Goal: Task Accomplishment & Management: Manage account settings

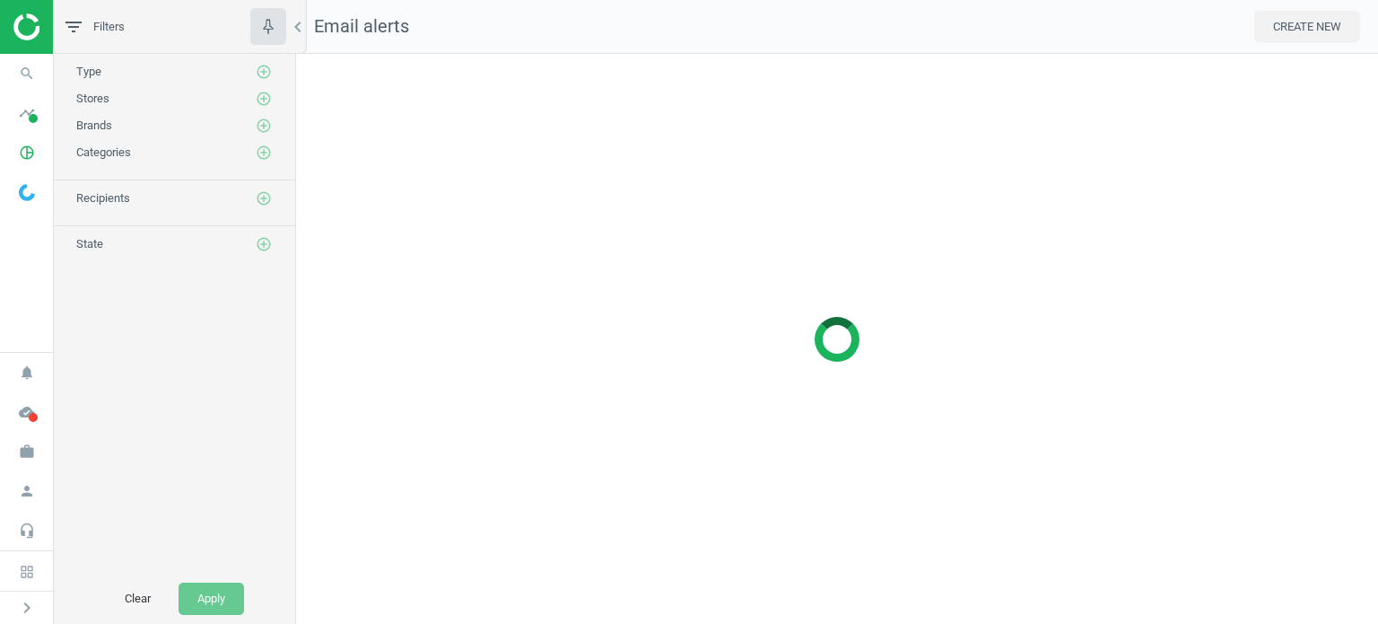
scroll to position [598, 1110]
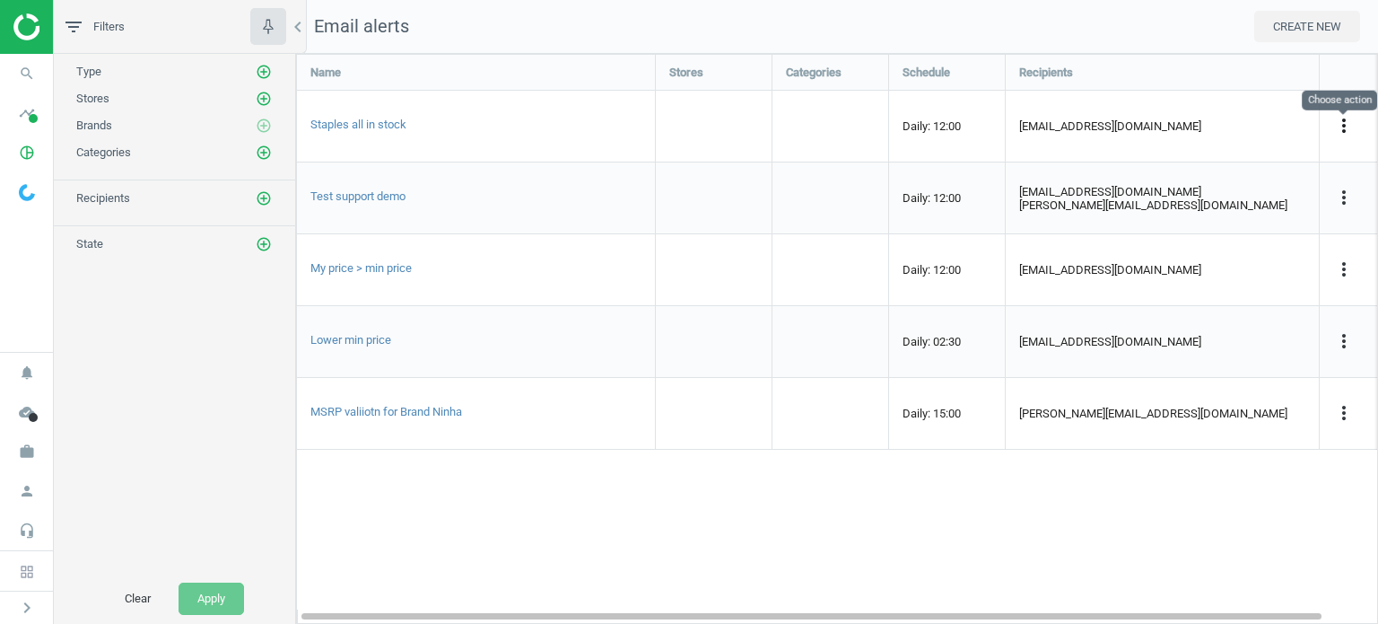
click at [1346, 126] on icon "more_vert" at bounding box center [1344, 126] width 22 height 22
click at [1139, 155] on link "Edit" at bounding box center [1231, 158] width 246 height 28
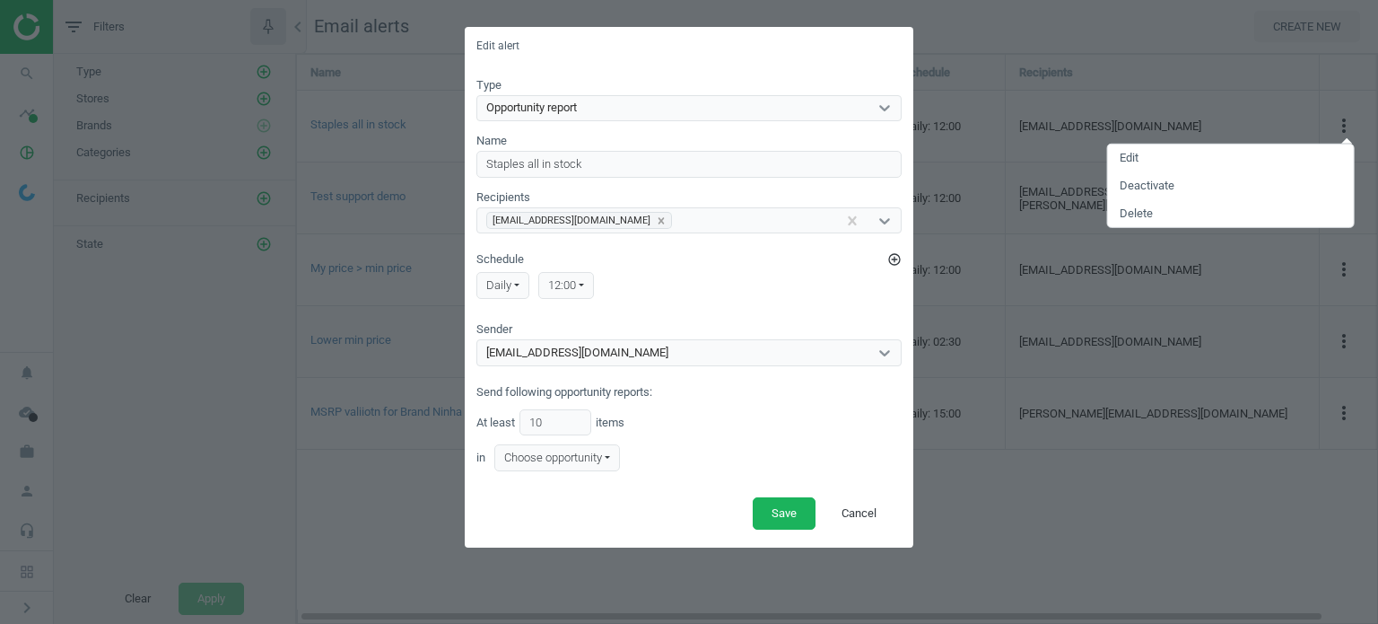
click at [994, 57] on div "Edit alert Type Opportunity report Name Staples all in stock Recipients [EMAIL_…" at bounding box center [689, 312] width 1378 height 624
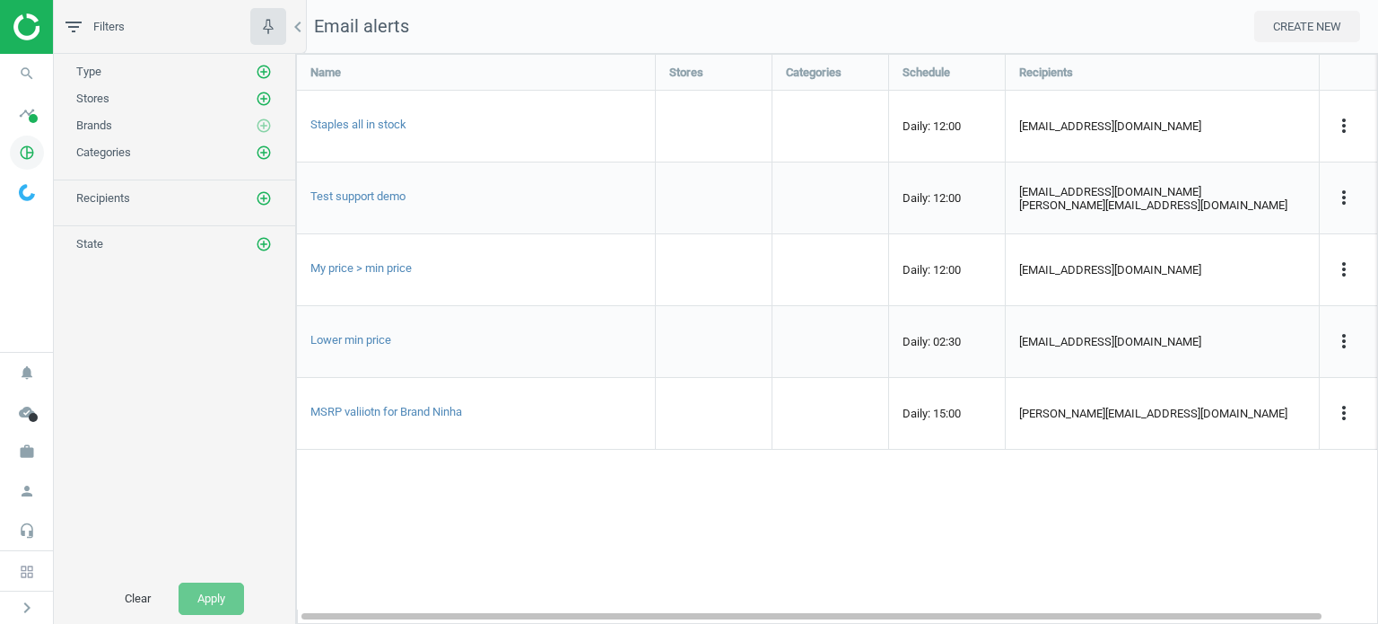
click at [31, 152] on icon "pie_chart_outlined" at bounding box center [27, 152] width 34 height 34
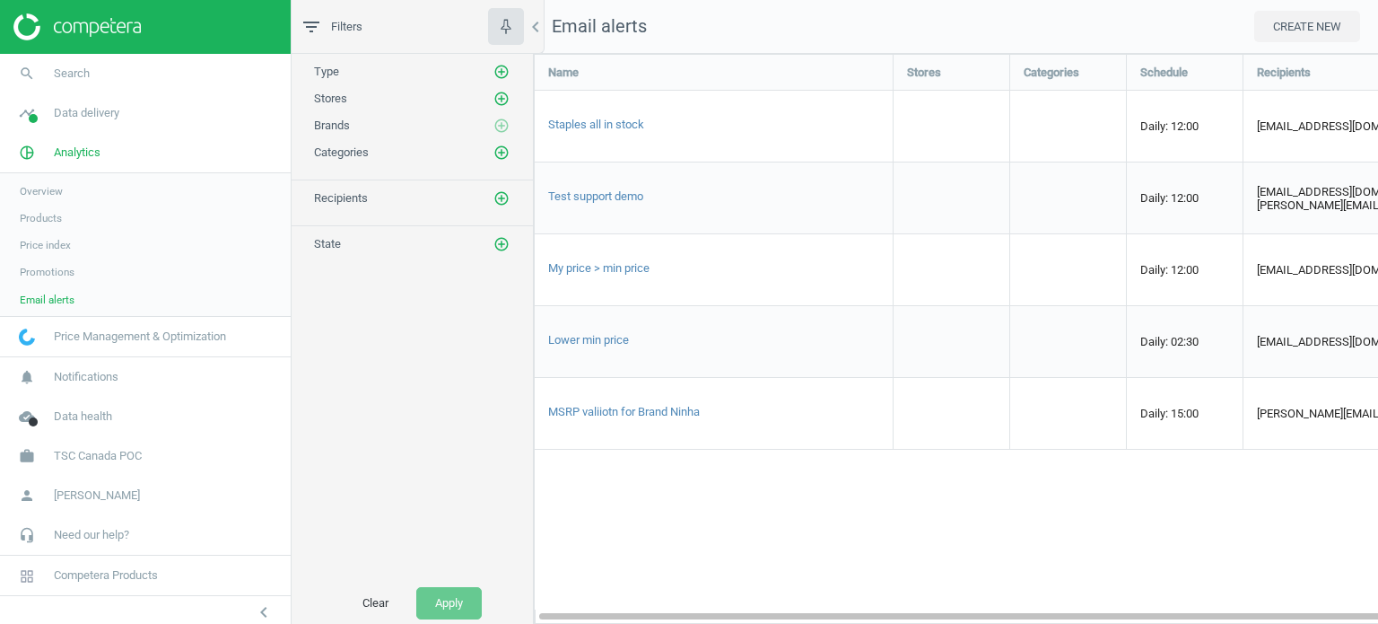
scroll to position [0, 0]
click at [41, 213] on span "Products" at bounding box center [41, 218] width 42 height 14
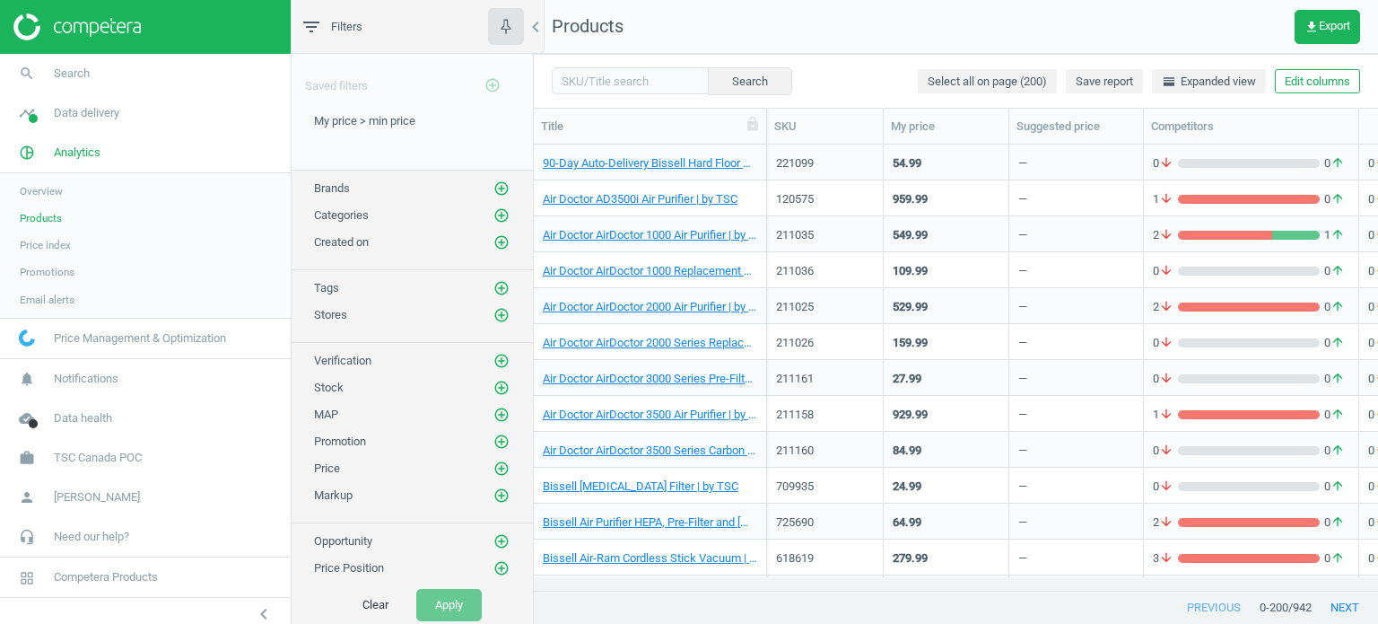
click at [48, 292] on span "Email alerts" at bounding box center [47, 299] width 55 height 14
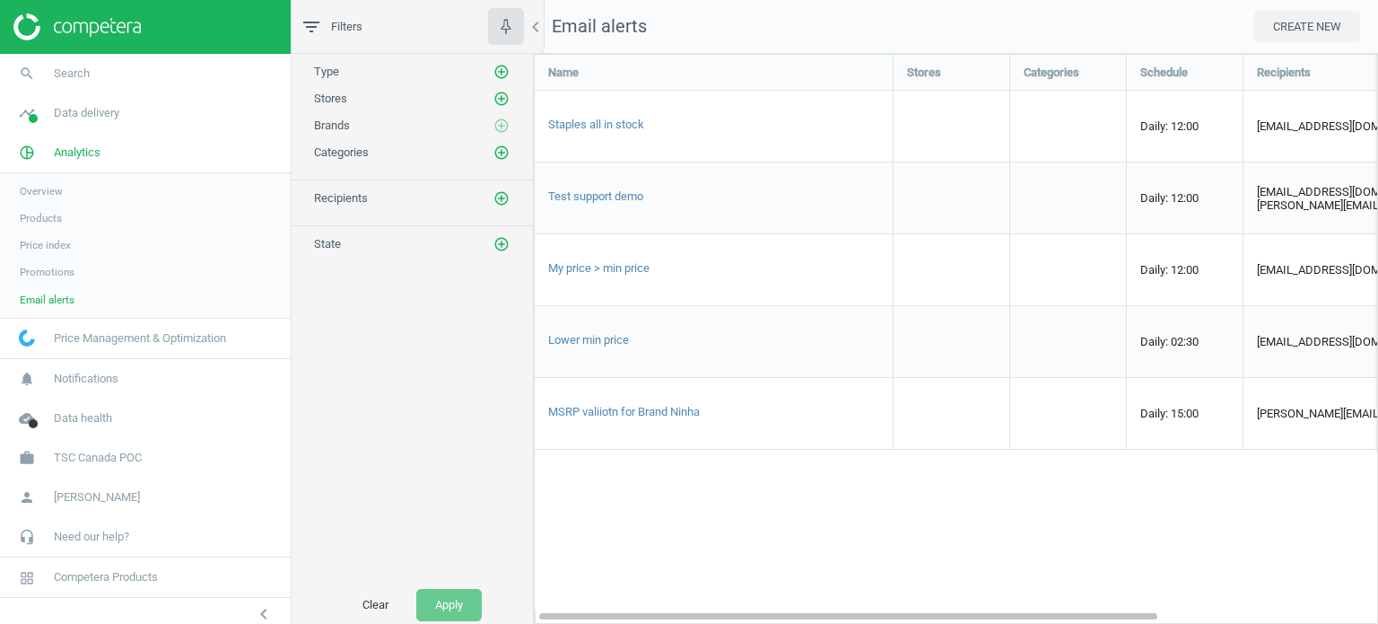
scroll to position [598, 872]
click at [47, 189] on span "Overview" at bounding box center [41, 191] width 43 height 14
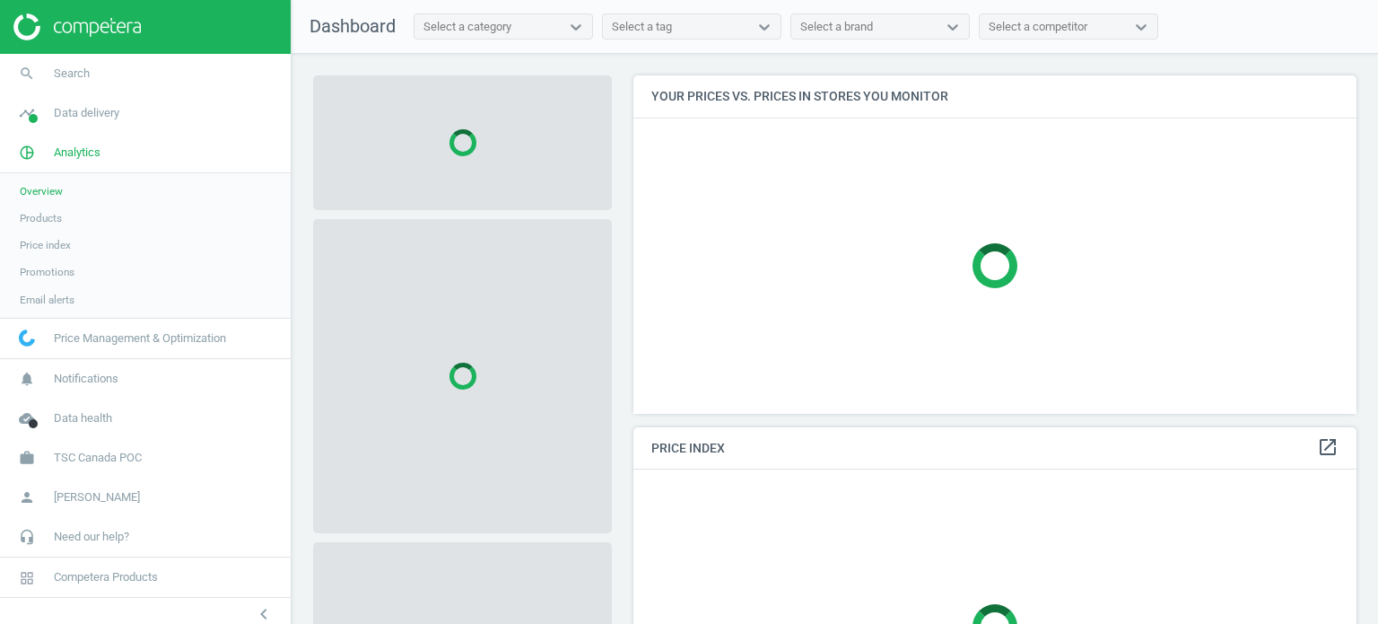
scroll to position [365, 738]
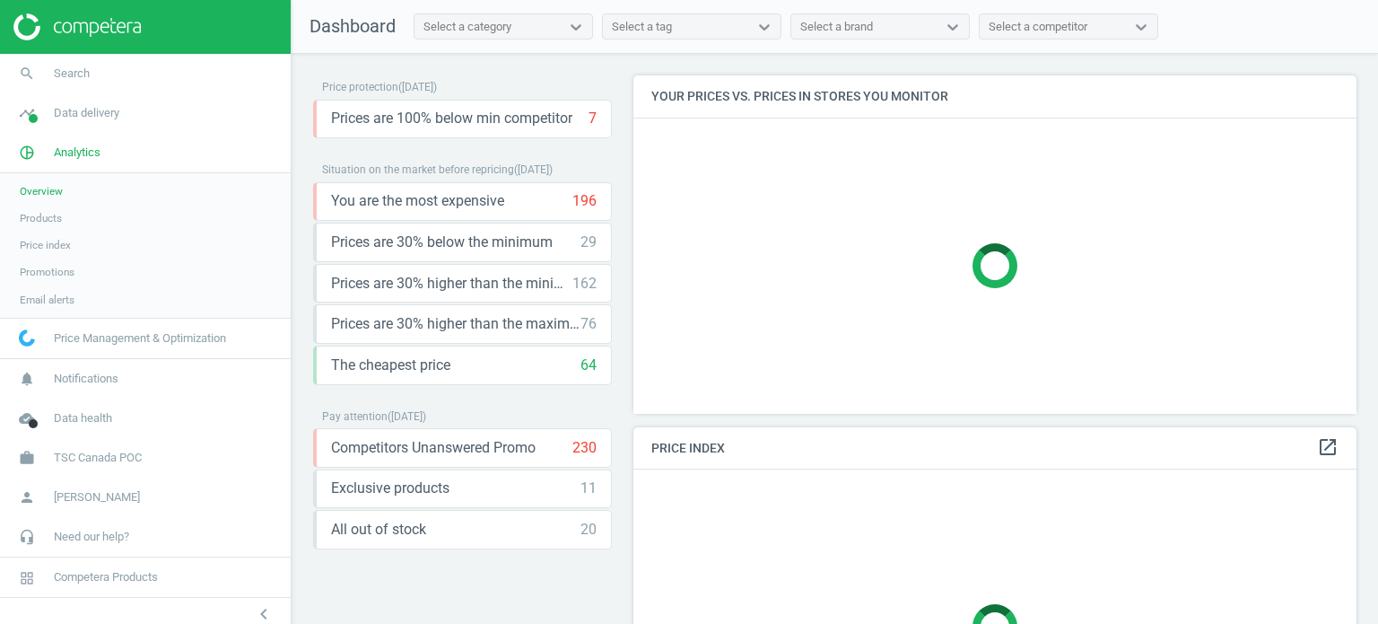
click at [66, 218] on link "Products" at bounding box center [145, 218] width 291 height 27
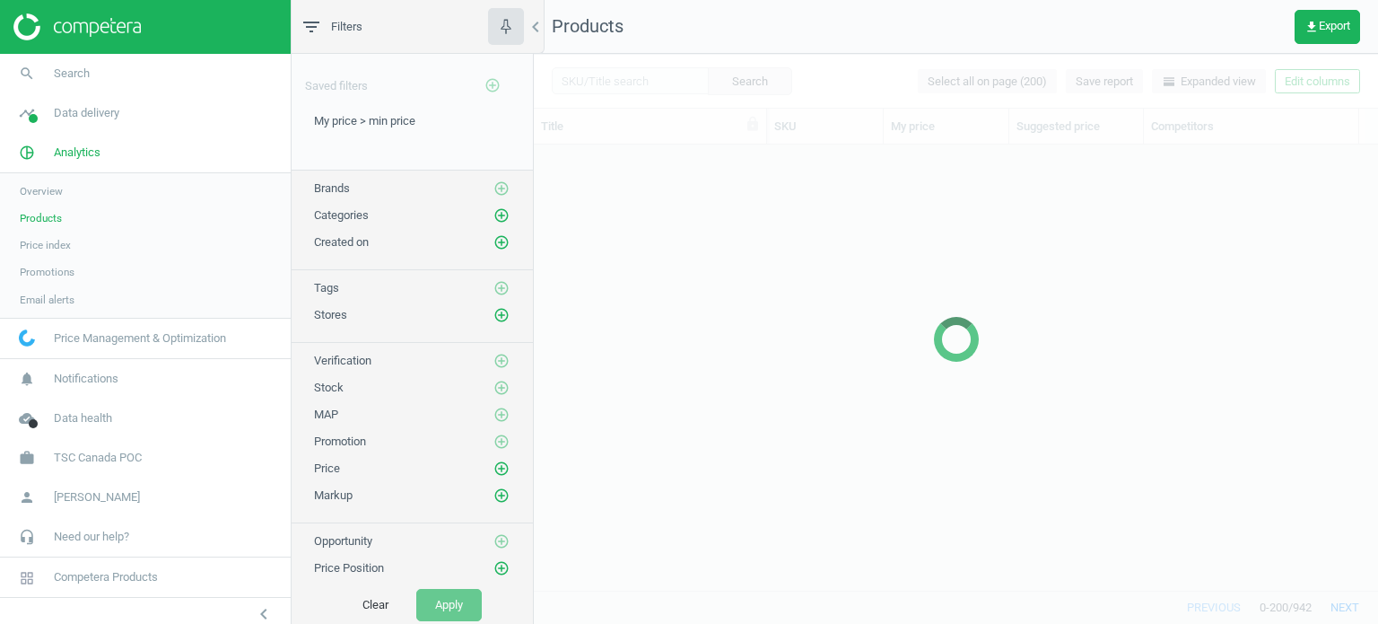
scroll to position [419, 831]
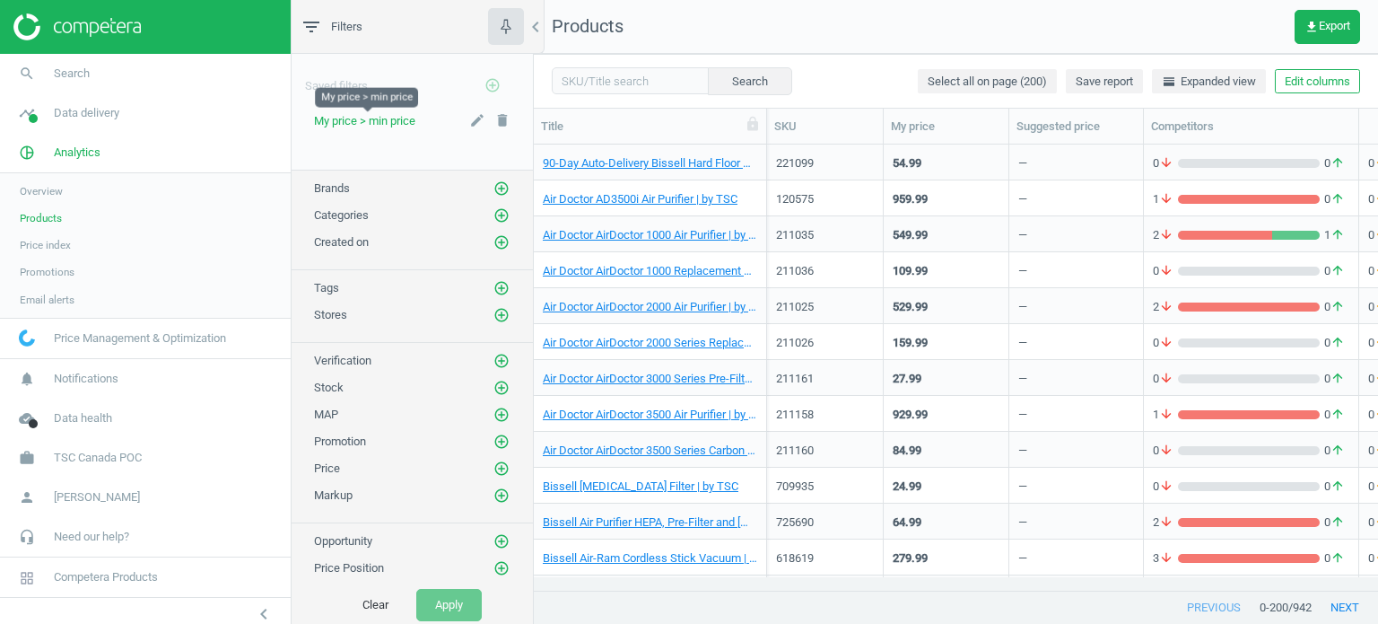
click at [359, 121] on span "My price > min price" at bounding box center [364, 120] width 101 height 13
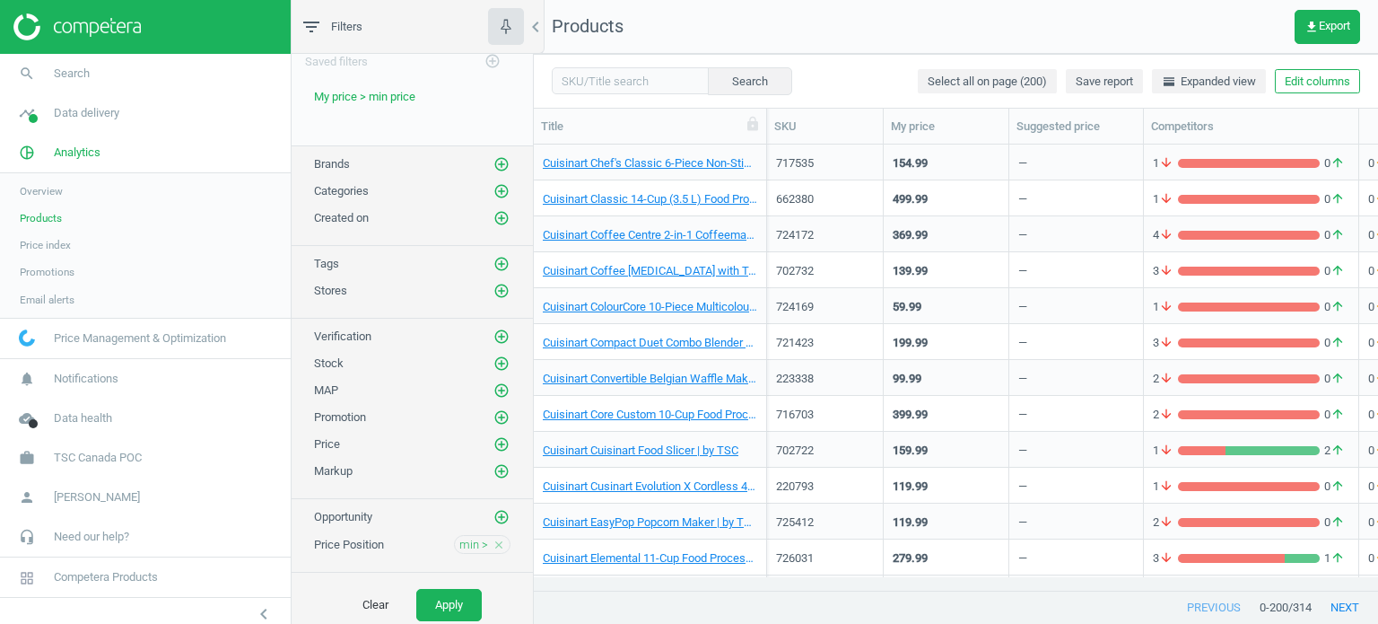
scroll to position [38, 0]
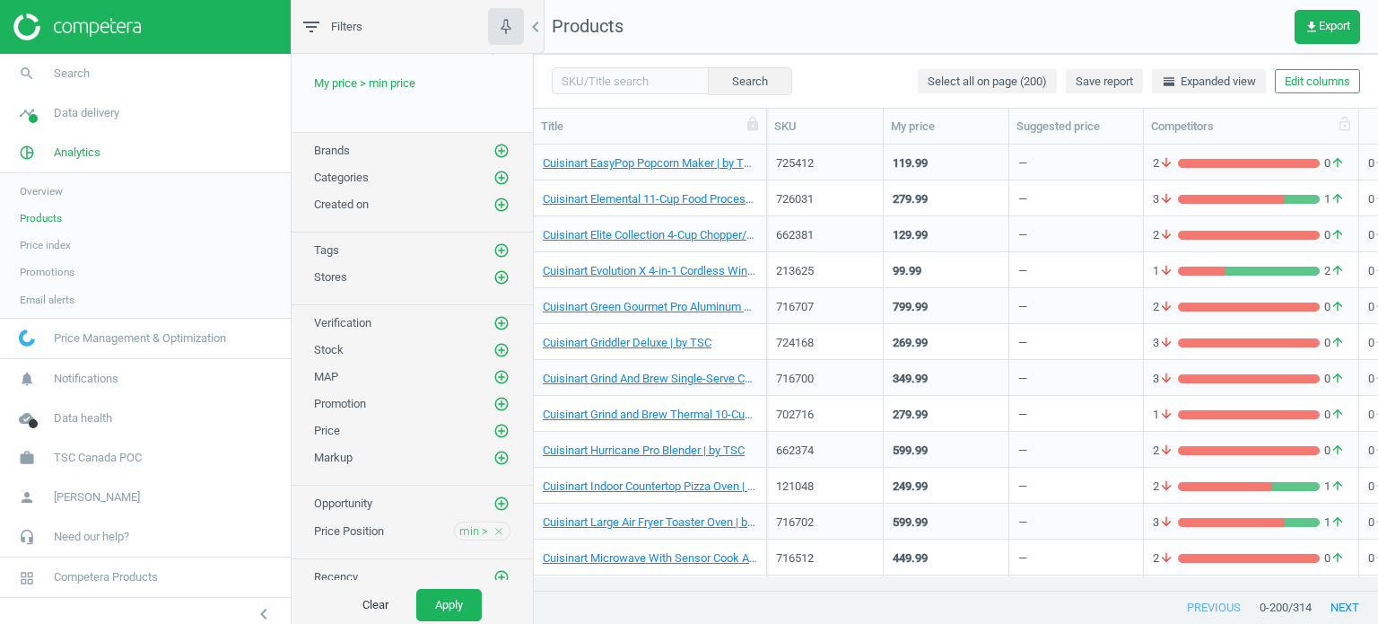
click at [1306, 113] on div "Competitors" at bounding box center [1251, 126] width 215 height 35
click at [1138, 79] on button "Save report" at bounding box center [1104, 81] width 77 height 25
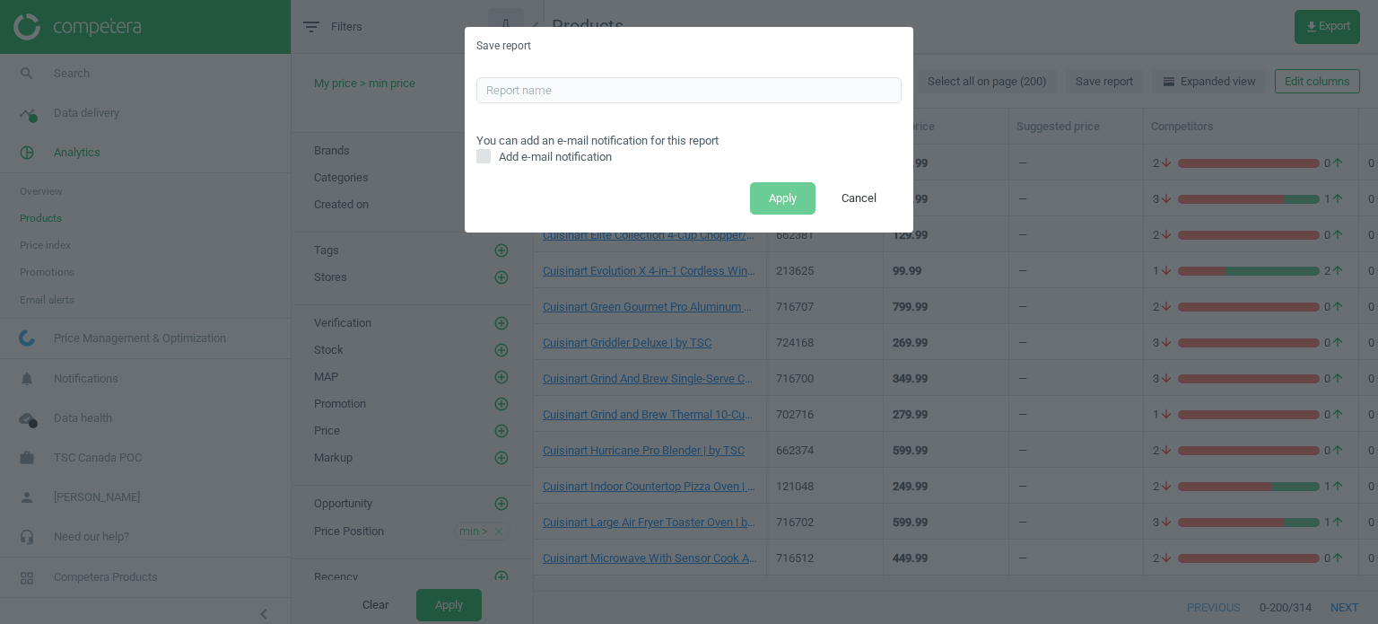
click at [560, 163] on span "Add e-mail notification" at bounding box center [555, 157] width 120 height 16
click at [490, 162] on input "Add e-mail notification" at bounding box center [484, 157] width 12 height 12
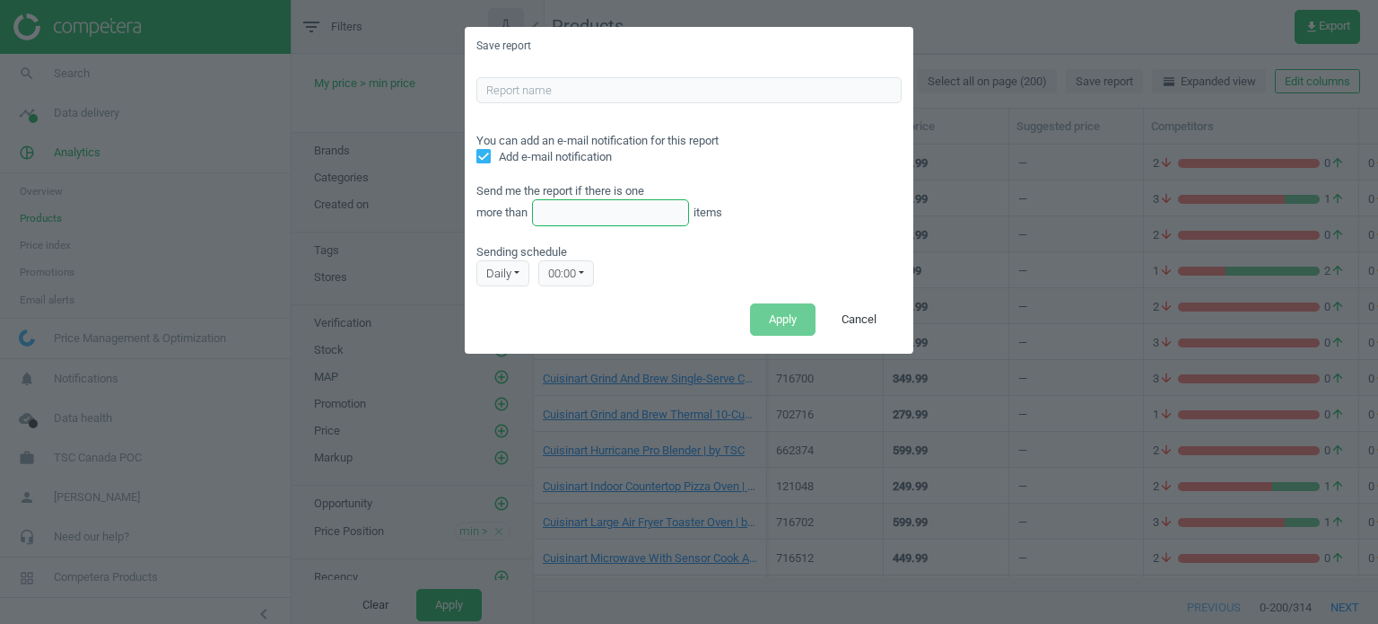
click at [587, 207] on input "text" at bounding box center [610, 212] width 157 height 27
click at [861, 327] on button "Cancel" at bounding box center [859, 319] width 73 height 32
checkbox input "false"
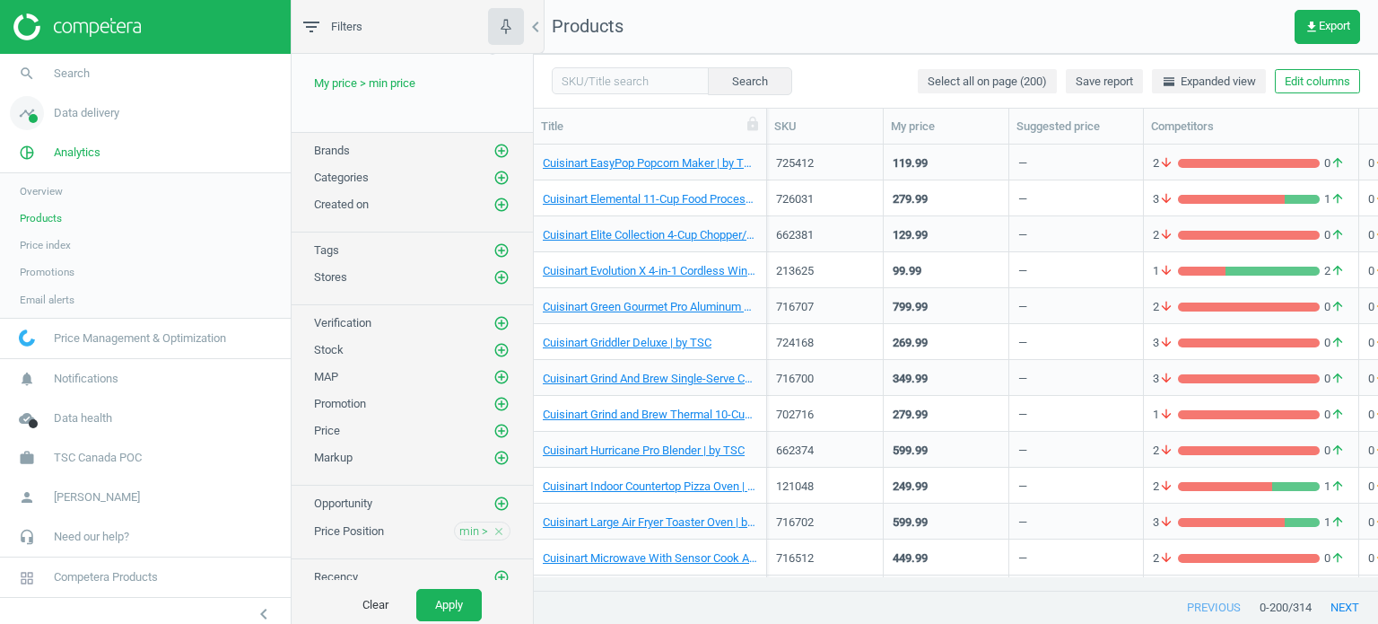
click at [97, 123] on link "timeline Data delivery" at bounding box center [145, 112] width 291 height 39
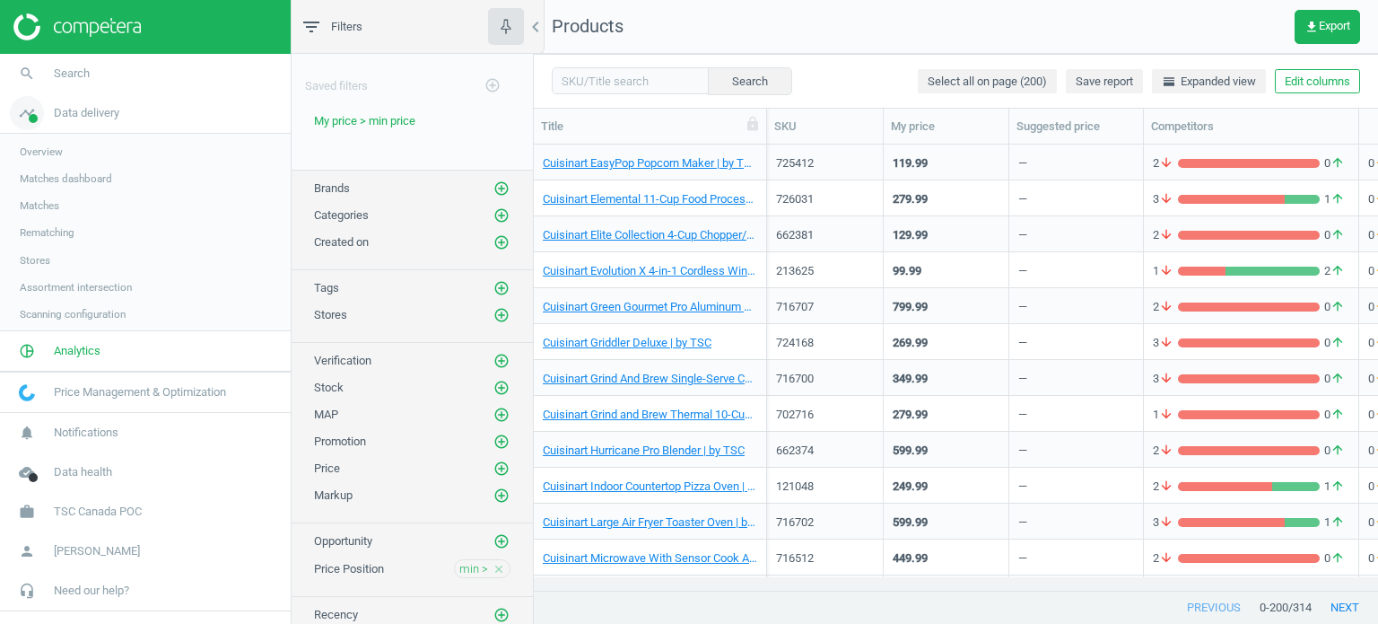
scroll to position [0, 0]
click at [43, 254] on span "Stores" at bounding box center [35, 260] width 31 height 14
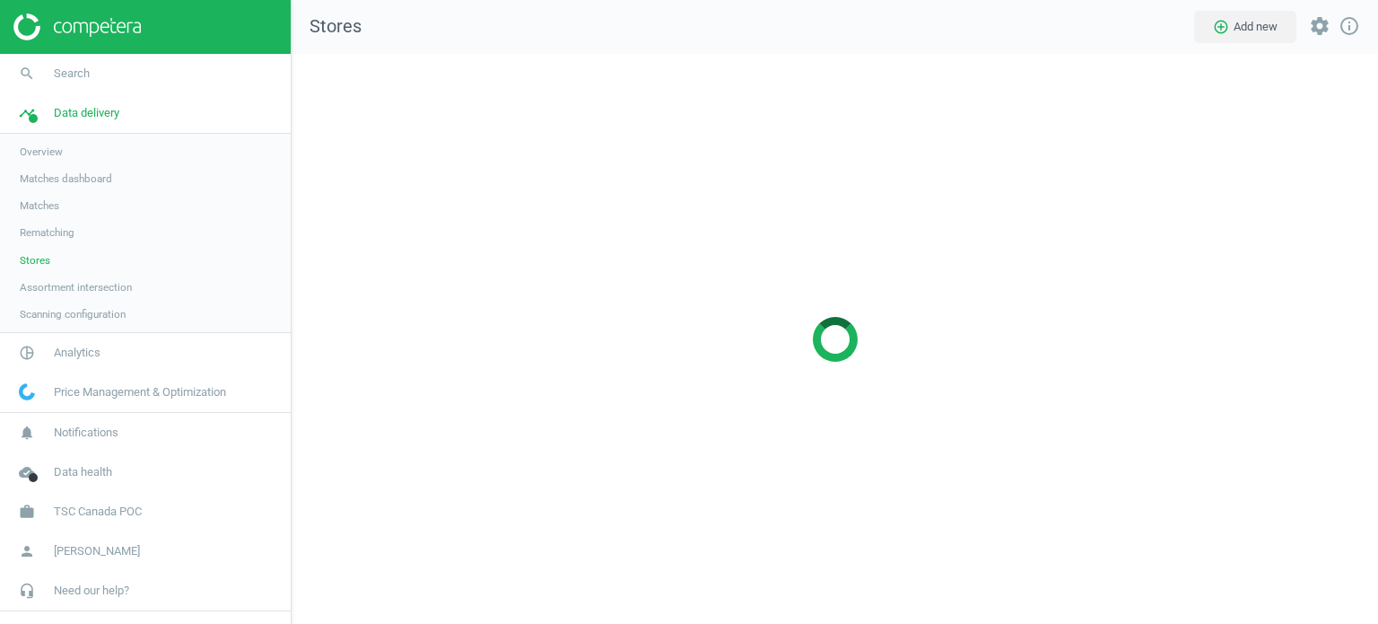
scroll to position [598, 1113]
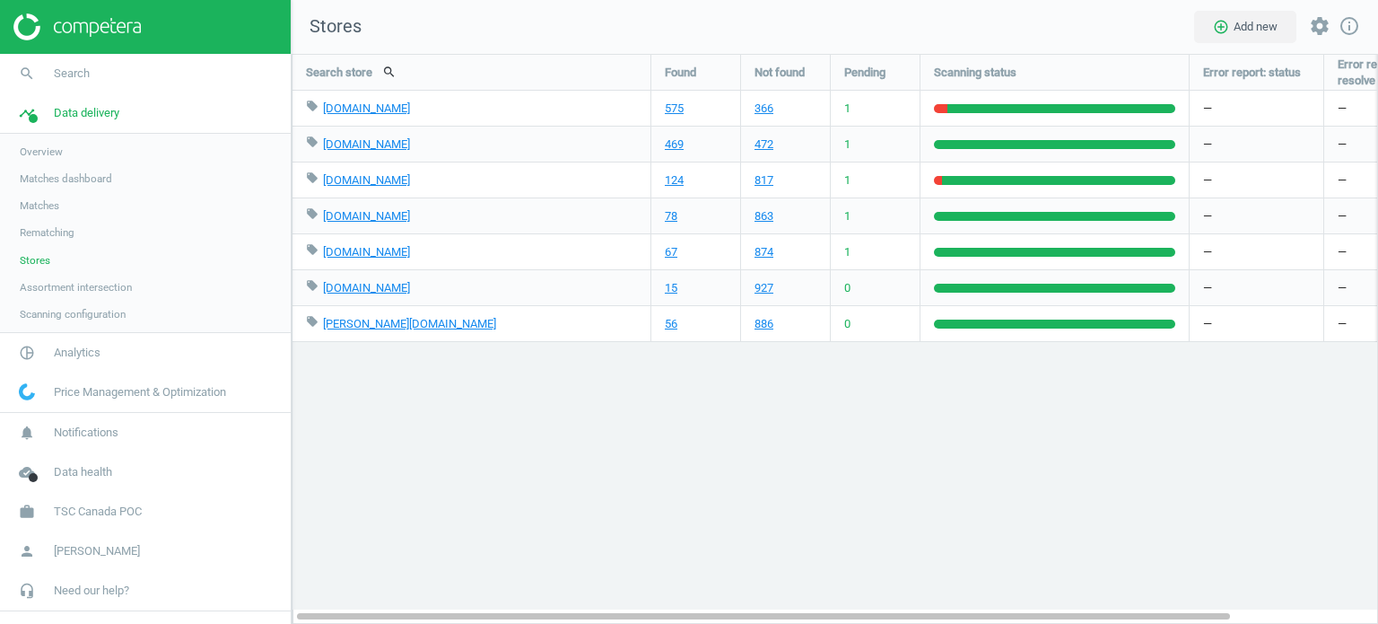
click at [56, 319] on span "Scanning configuration" at bounding box center [73, 314] width 106 height 14
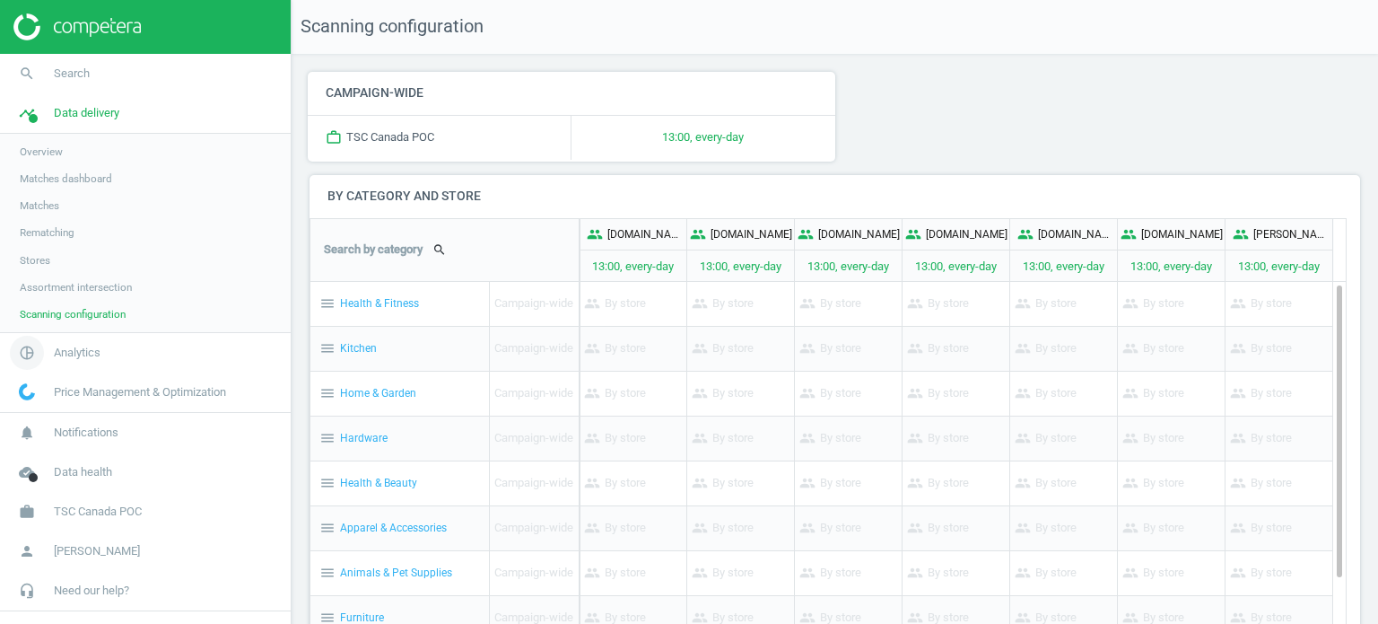
click at [75, 354] on span "Analytics" at bounding box center [77, 353] width 47 height 16
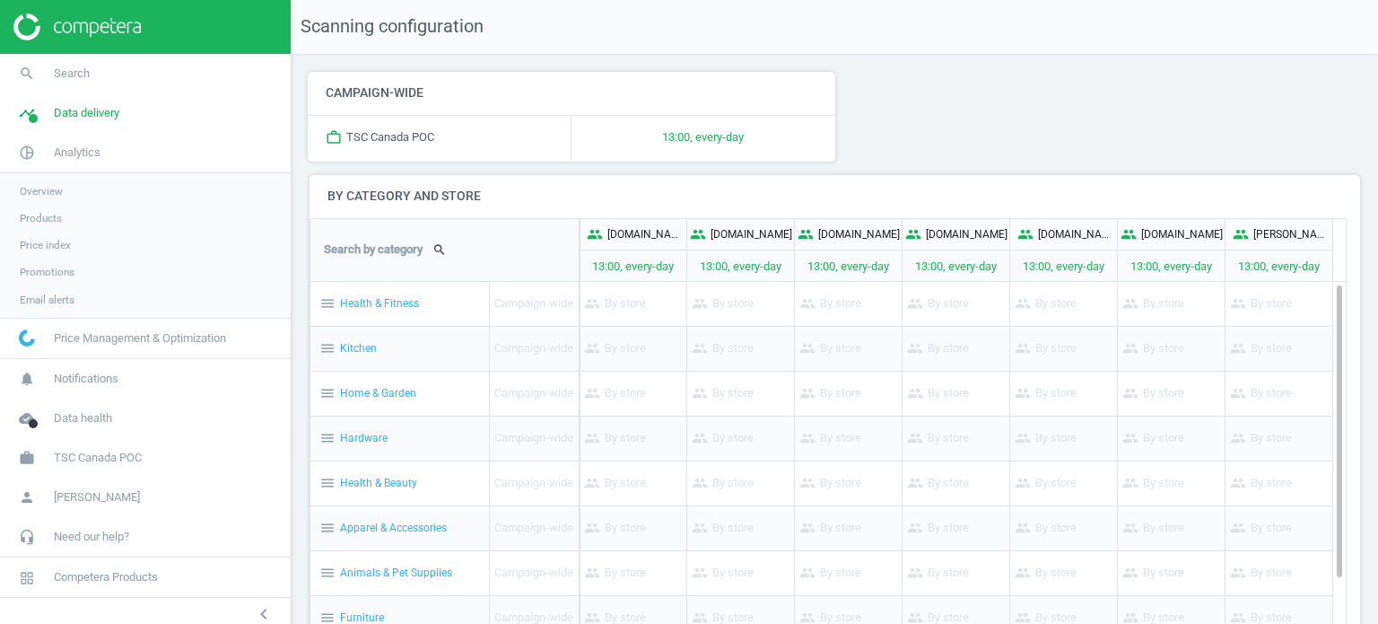
click at [50, 294] on span "Email alerts" at bounding box center [47, 299] width 55 height 14
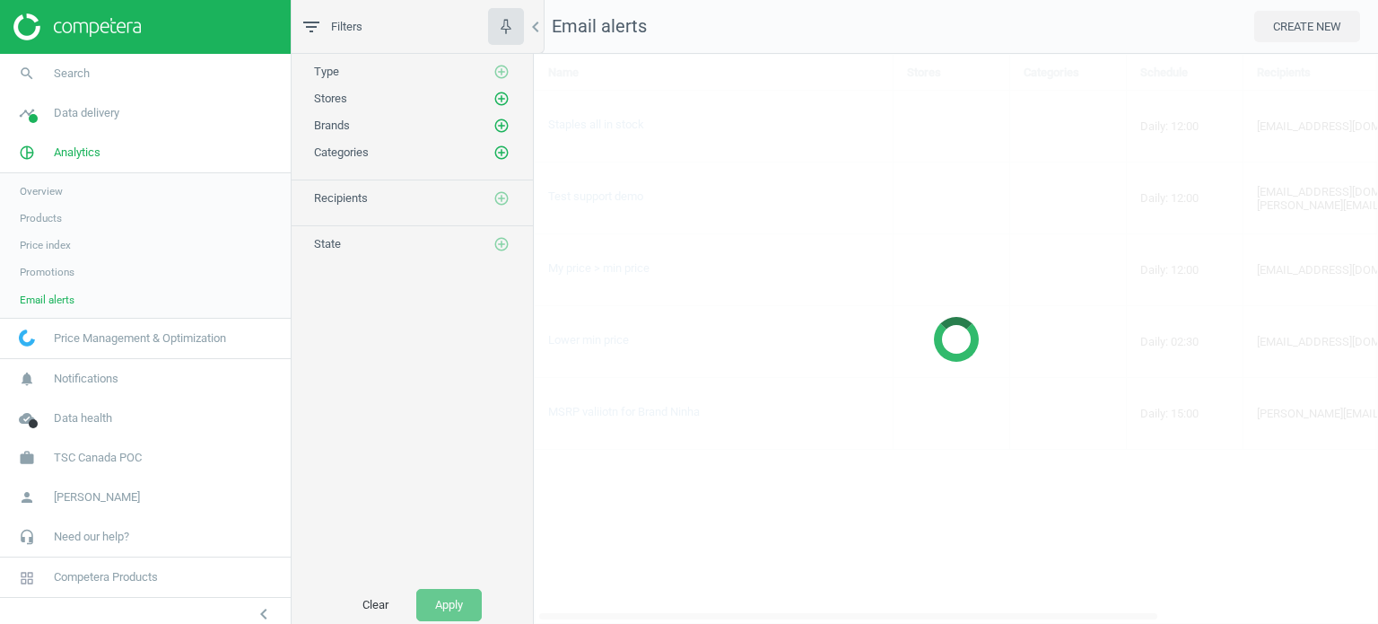
scroll to position [598, 872]
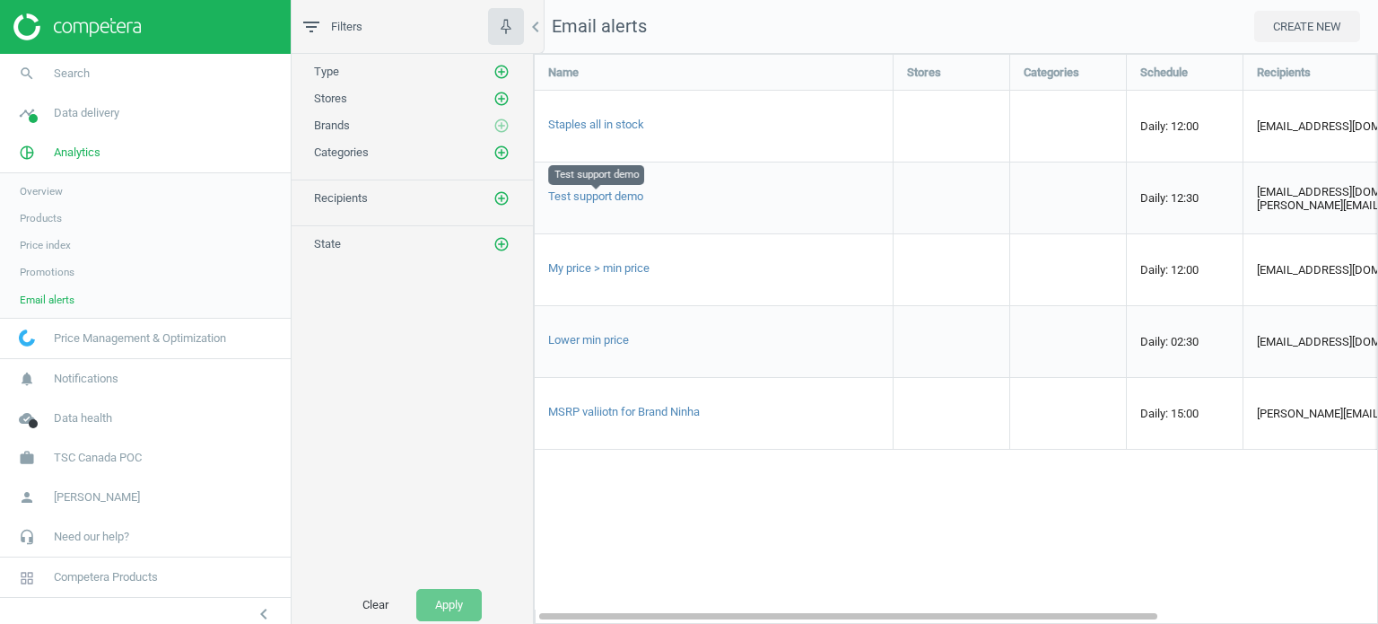
click at [610, 200] on span "Test support demo" at bounding box center [595, 195] width 95 height 13
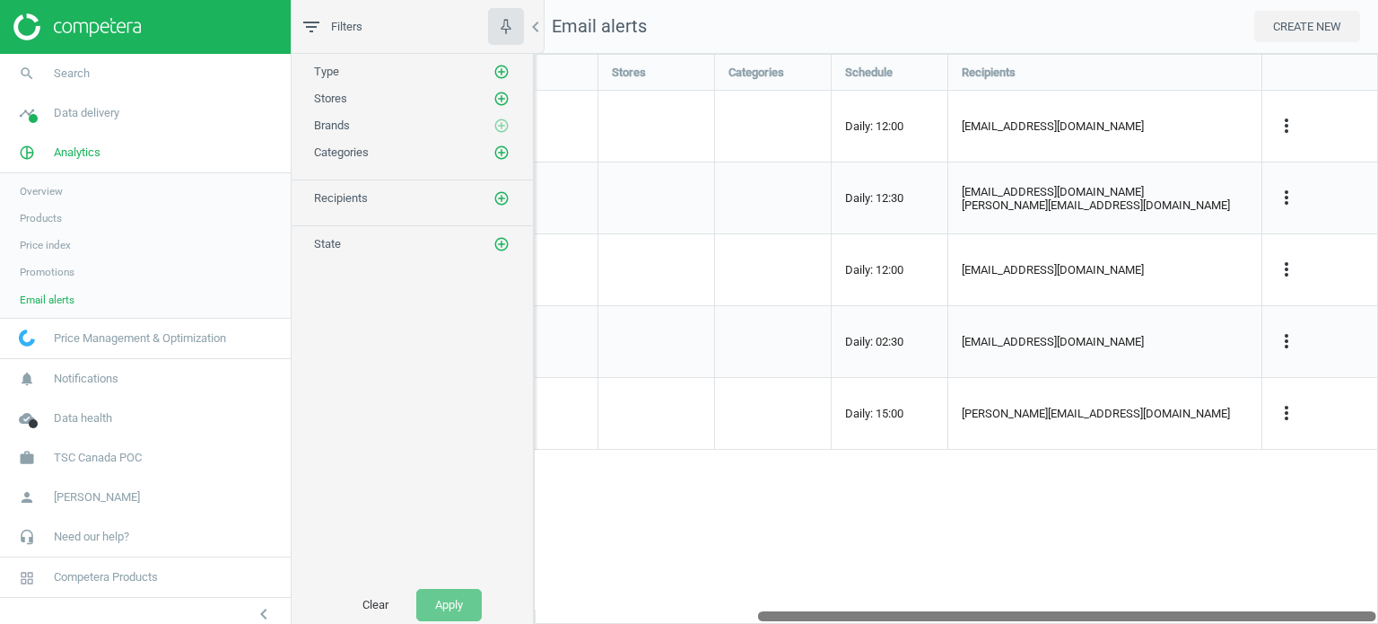
drag, startPoint x: 640, startPoint y: 613, endPoint x: 1259, endPoint y: 638, distance: 619.6
click at [1259, 623] on html "Group 2 Created with Sketch. ic/cloud_download/grey600 Created with Sketch. gra…" at bounding box center [689, 312] width 1378 height 624
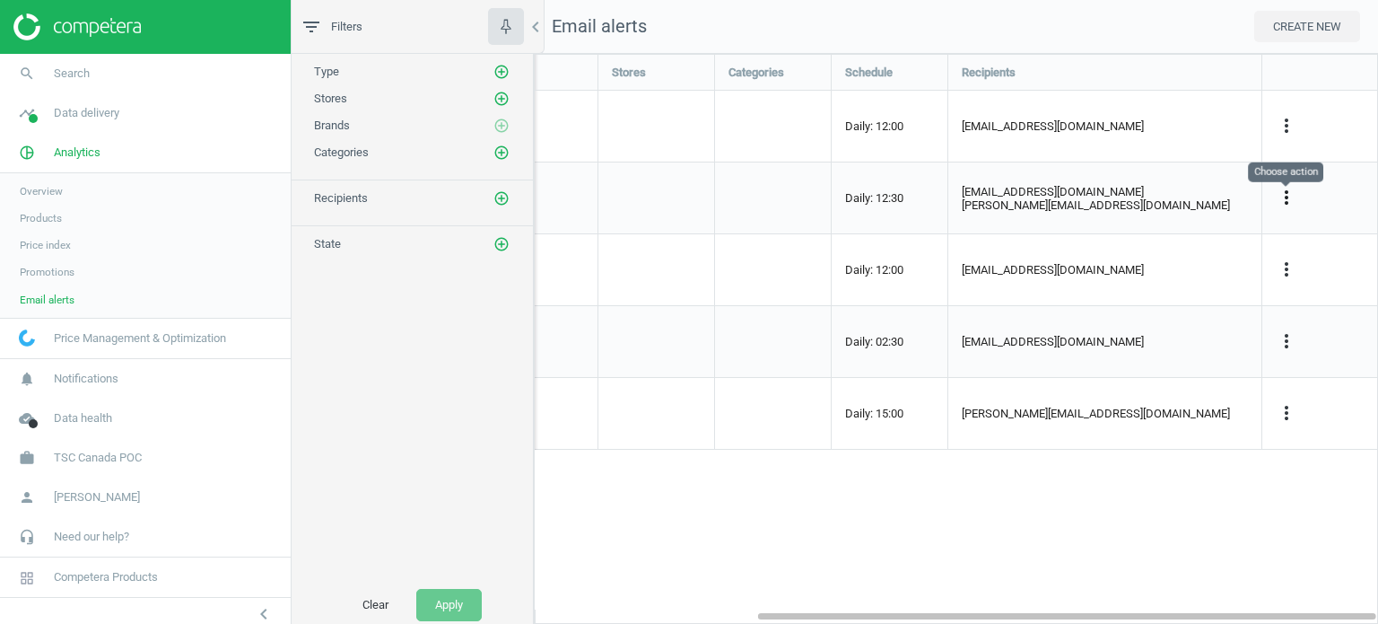
click at [1292, 196] on icon "more_vert" at bounding box center [1287, 198] width 22 height 22
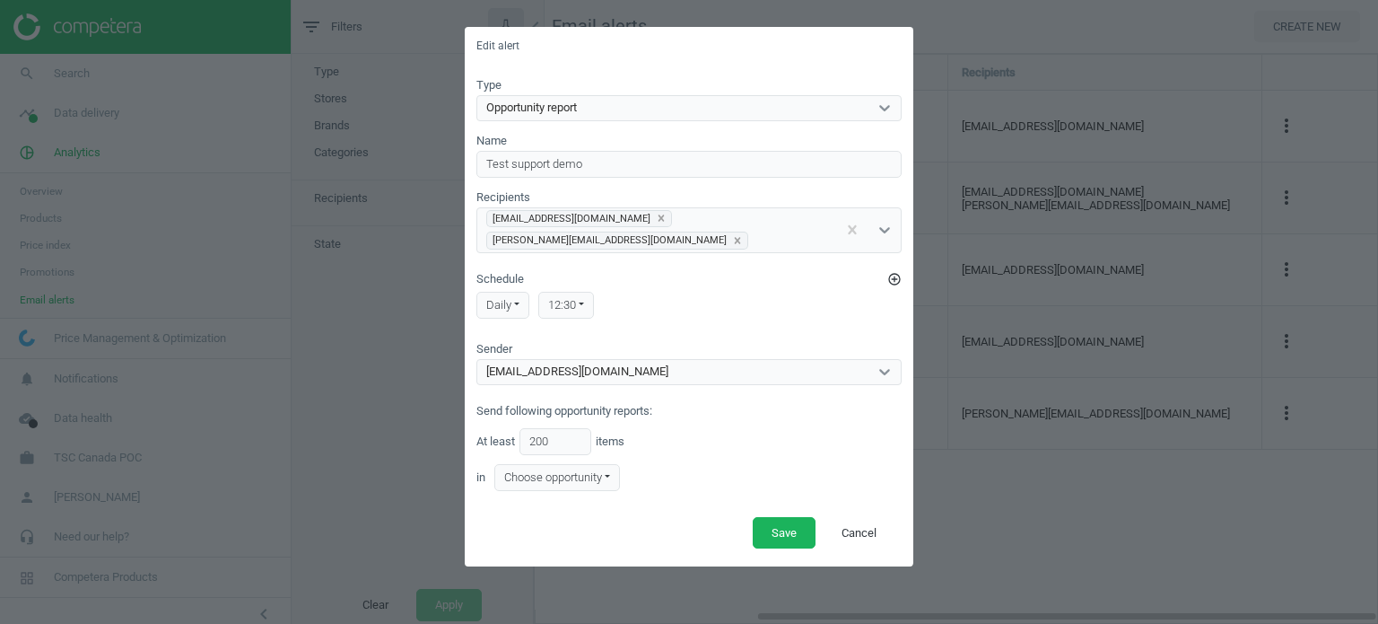
click at [953, 584] on div "Edit alert Type Opportunity report Name Test support demo Recipients [EMAIL_ADD…" at bounding box center [689, 312] width 1378 height 624
